Goal: Check status

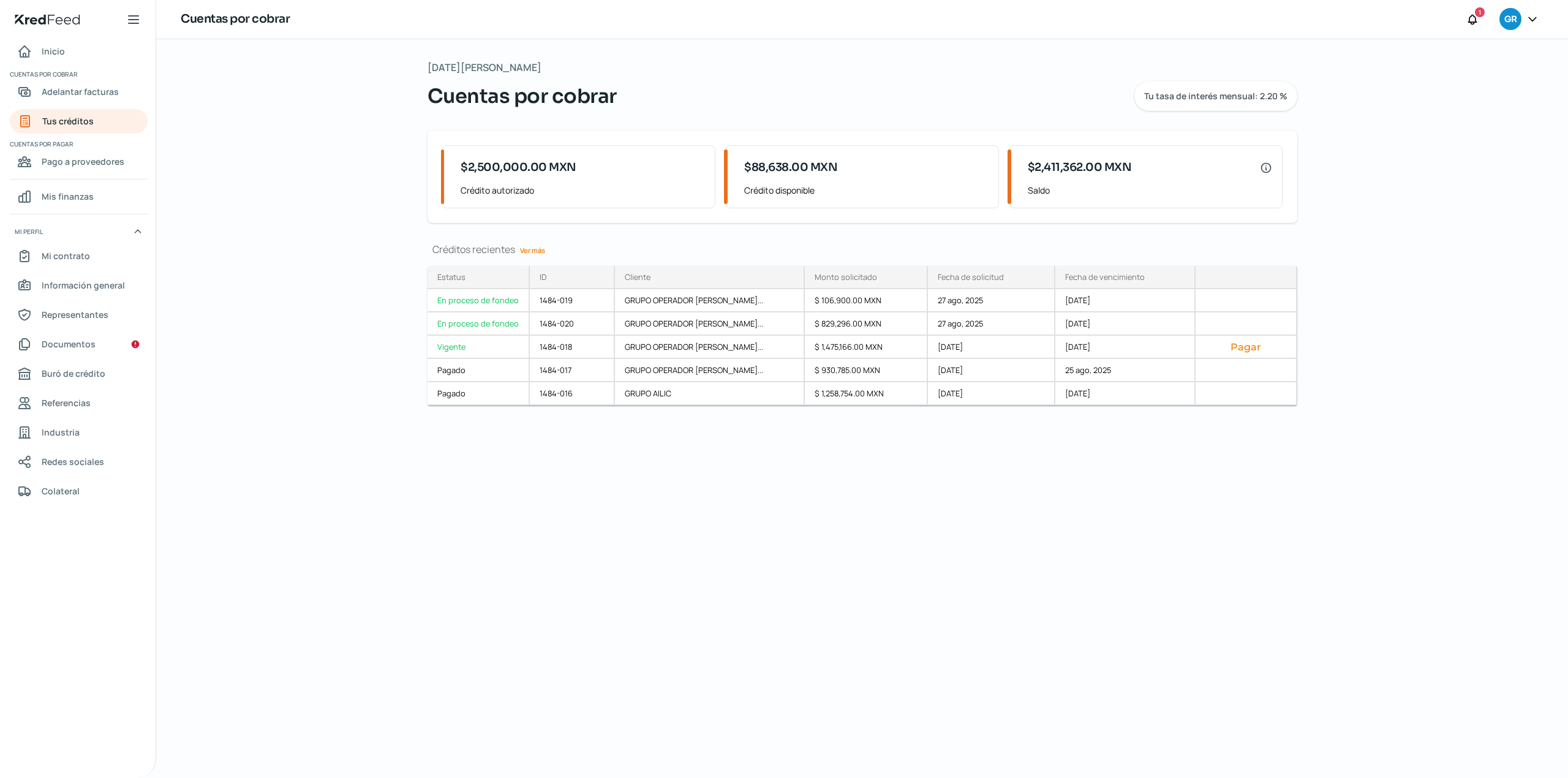
click at [733, 583] on div "[DATE][PERSON_NAME] Cuentas por cobrar Tu tasa de interés mensual: 2.20 % $2,50…" at bounding box center [862, 408] width 919 height 739
click at [808, 665] on div "[DATE][PERSON_NAME] Cuentas por cobrar Tu tasa de interés mensual: 2.20 % $2,50…" at bounding box center [862, 408] width 919 height 739
click at [110, 115] on link "Tus créditos" at bounding box center [79, 121] width 138 height 24
click at [459, 709] on div "[DATE][PERSON_NAME] Cuentas por cobrar Tu tasa de interés mensual: 2.20 % $2,50…" at bounding box center [862, 408] width 919 height 739
click at [82, 118] on span "Tus créditos" at bounding box center [68, 121] width 51 height 16
